Goal: Task Accomplishment & Management: Manage account settings

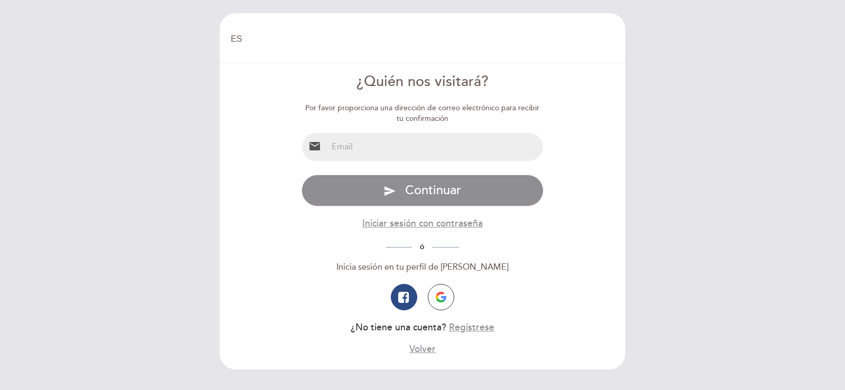
select select "es"
click at [368, 143] on input "email" at bounding box center [435, 147] width 216 height 28
type input "[EMAIL_ADDRESS][DOMAIN_NAME]"
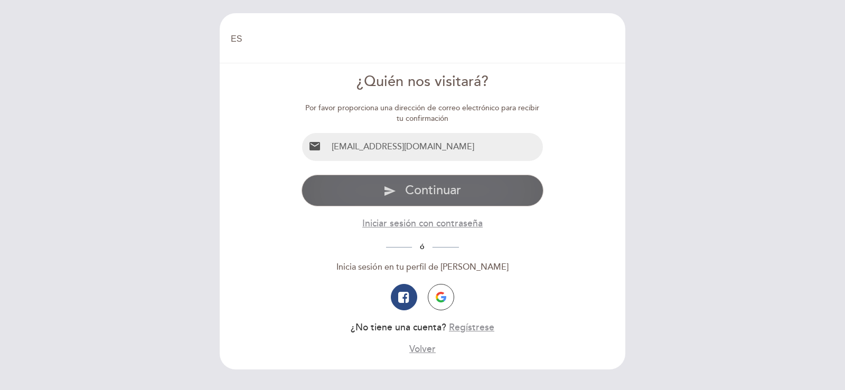
click at [422, 190] on span "Continuar" at bounding box center [433, 190] width 56 height 15
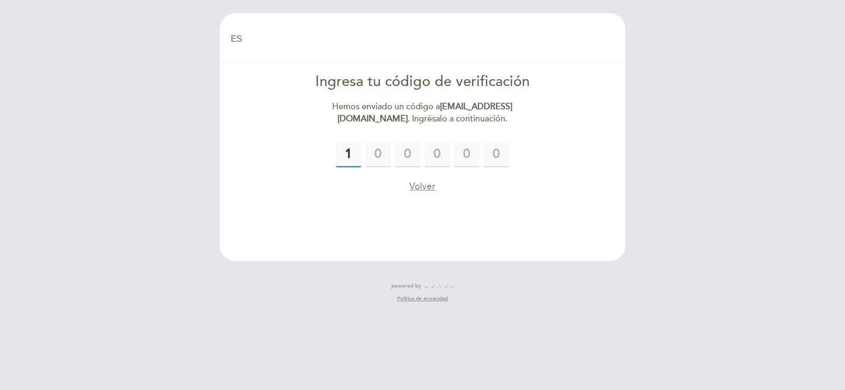
type input "1"
type input "6"
type input "1"
type input "8"
type input "2"
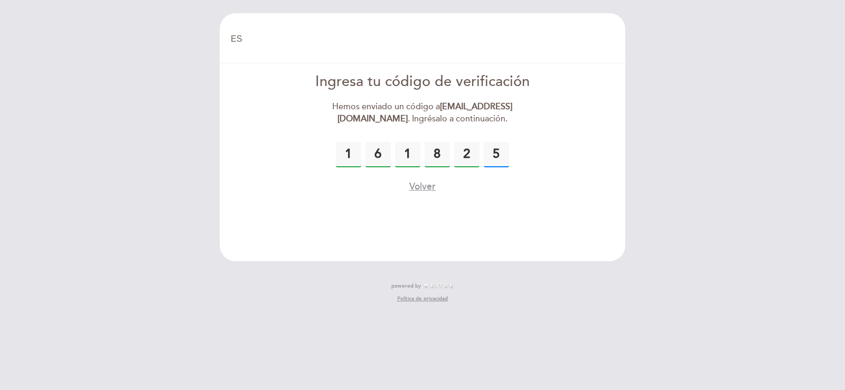
type input "5"
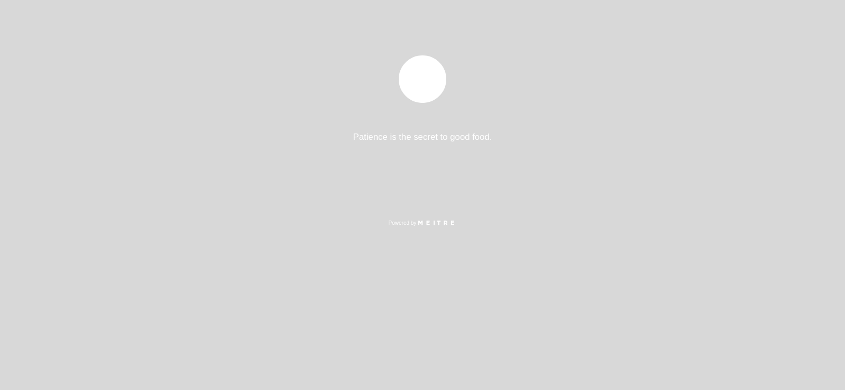
select select "es"
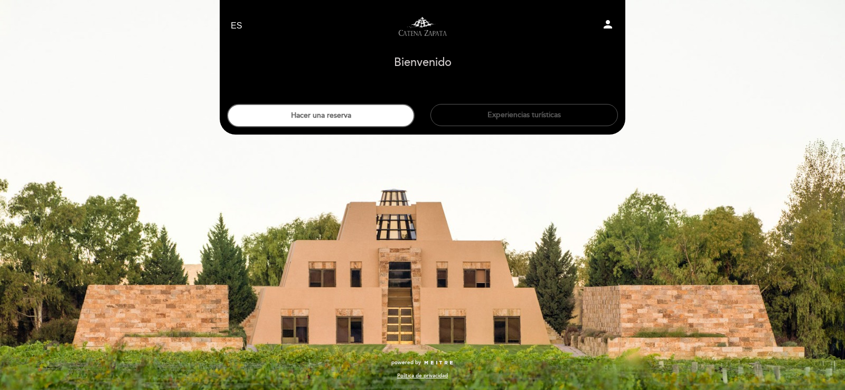
click at [512, 114] on button "Experiencias turísticas" at bounding box center [523, 115] width 187 height 22
